Goal: Find specific page/section: Find specific page/section

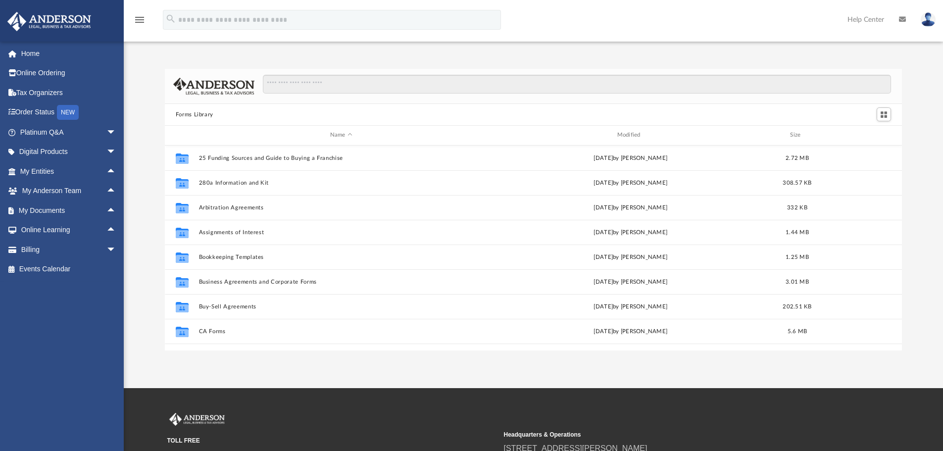
scroll to position [218, 729]
click at [106, 208] on span "arrow_drop_up" at bounding box center [116, 210] width 20 height 20
click at [106, 190] on span "arrow_drop_up" at bounding box center [116, 191] width 20 height 20
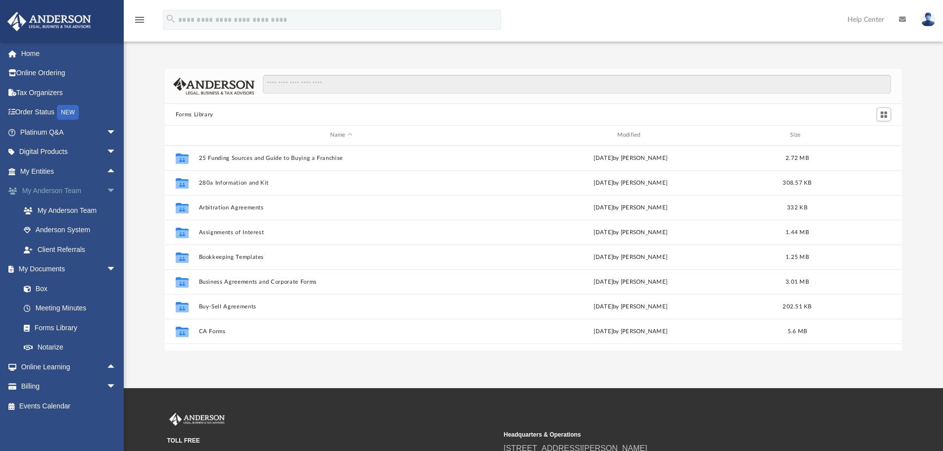
click at [106, 190] on span "arrow_drop_down" at bounding box center [116, 191] width 20 height 20
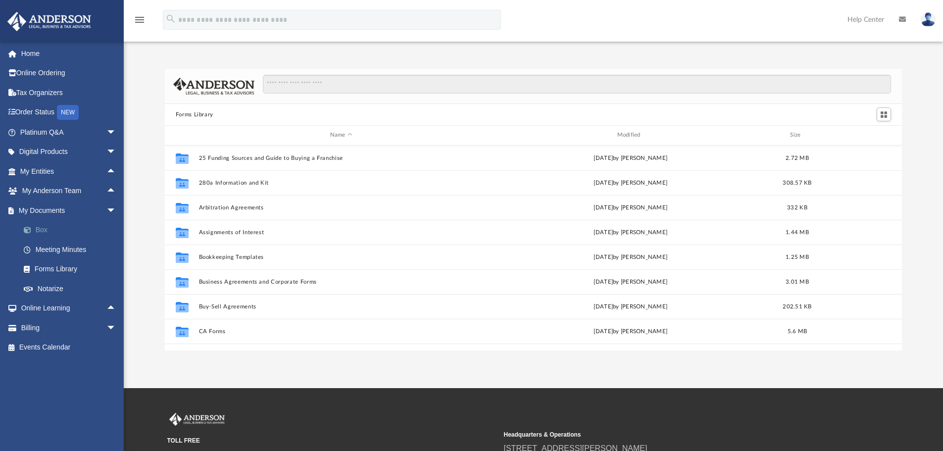
click at [40, 229] on link "Box" at bounding box center [72, 230] width 117 height 20
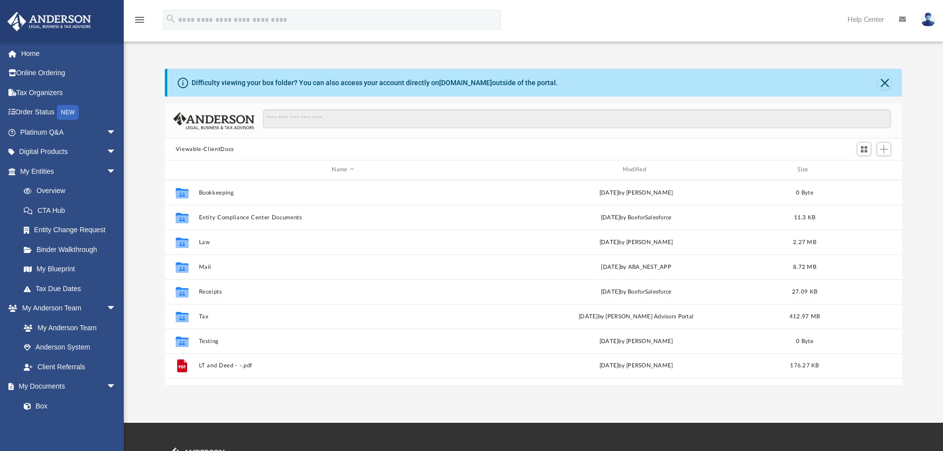
scroll to position [218, 729]
click at [106, 171] on span "arrow_drop_down" at bounding box center [116, 171] width 20 height 20
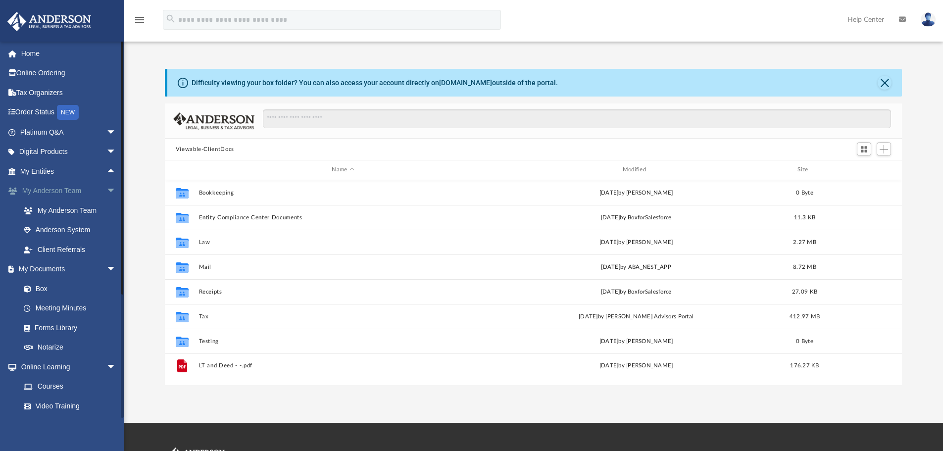
click at [106, 192] on span "arrow_drop_down" at bounding box center [116, 191] width 20 height 20
click at [106, 206] on span "arrow_drop_down" at bounding box center [116, 210] width 20 height 20
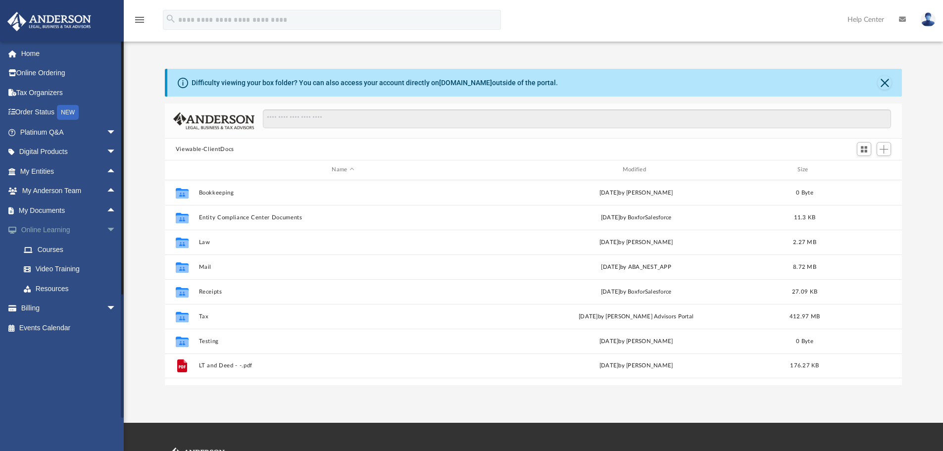
click at [106, 230] on span "arrow_drop_down" at bounding box center [116, 230] width 20 height 20
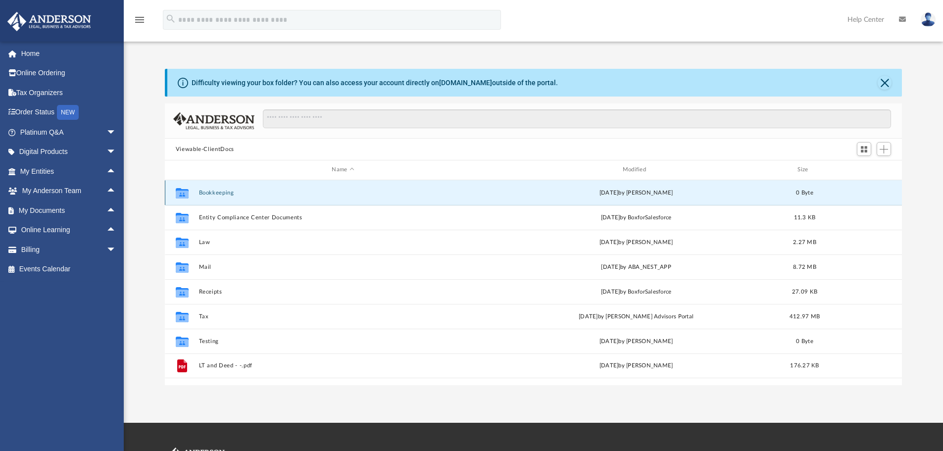
click at [218, 193] on button "Bookkeeping" at bounding box center [342, 193] width 289 height 6
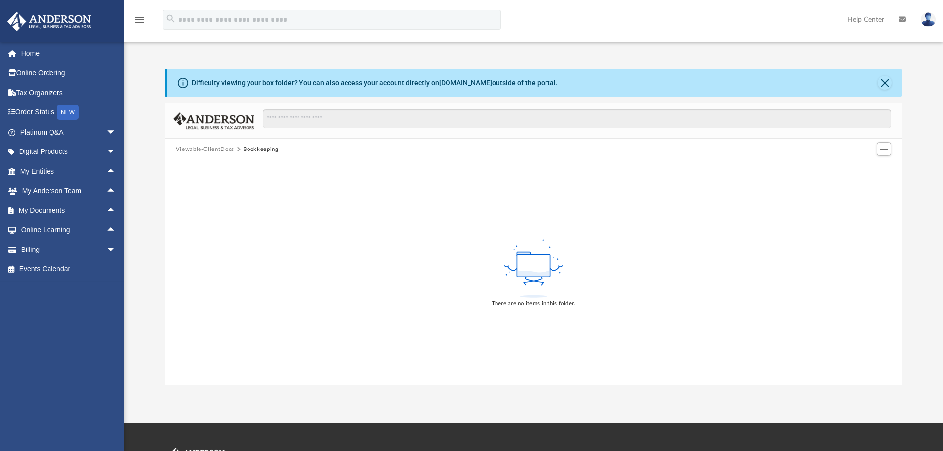
click at [207, 151] on button "Viewable-ClientDocs" at bounding box center [205, 149] width 58 height 9
